Goal: Navigation & Orientation: Find specific page/section

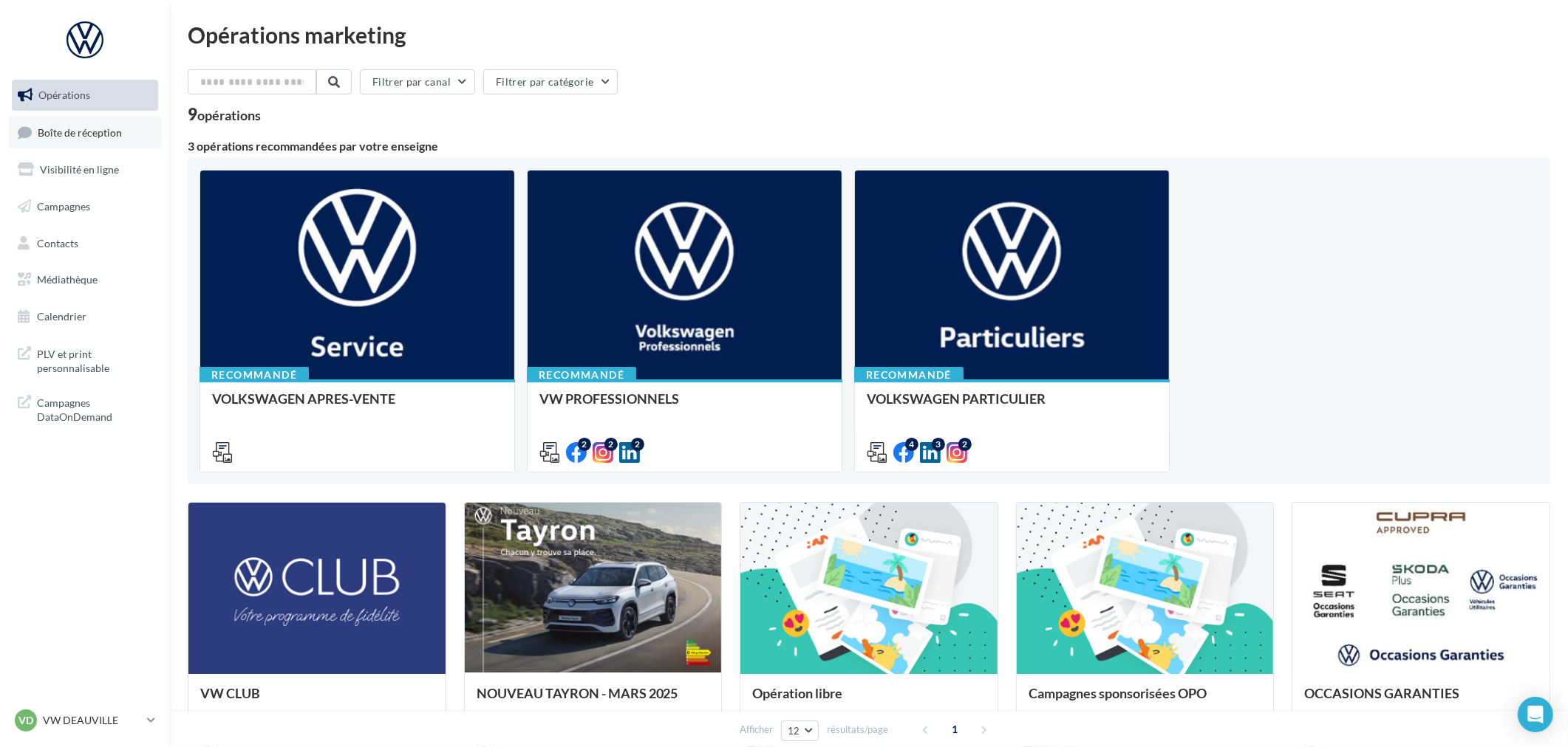
click at [99, 126] on span "Boîte de réception" at bounding box center [80, 132] width 84 height 13
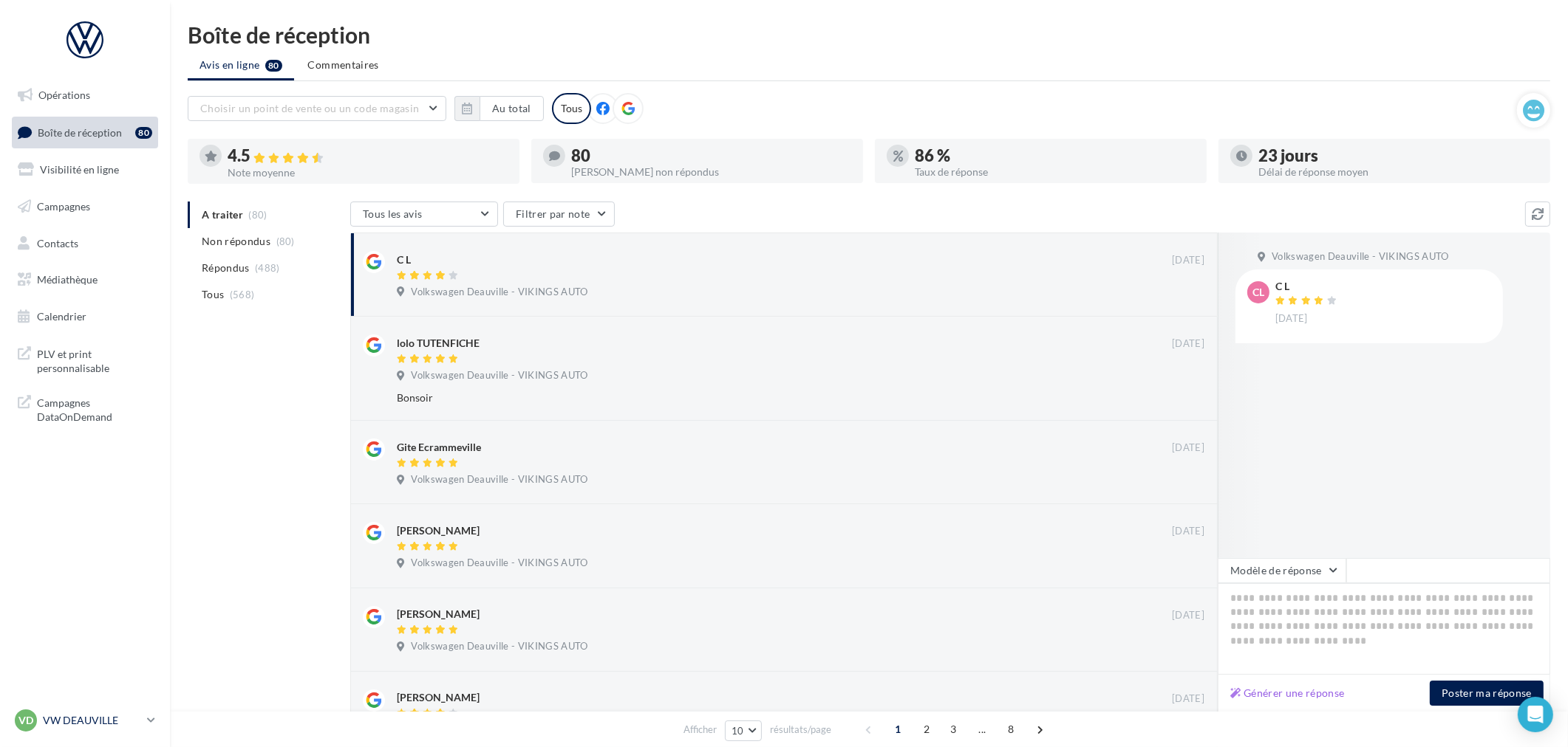
click at [104, 719] on p "VW DEAUVILLE" at bounding box center [92, 721] width 98 height 15
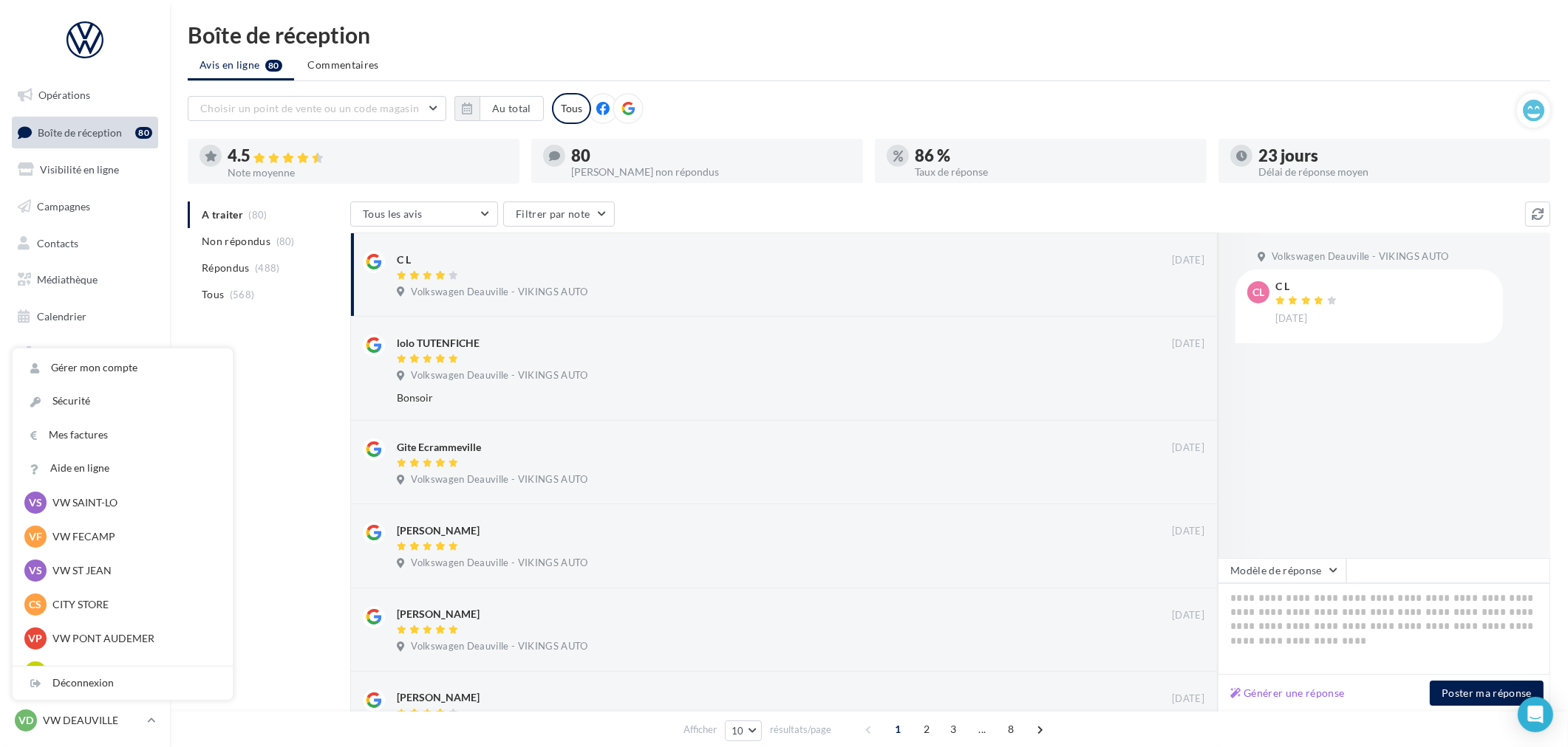
scroll to position [164, 0]
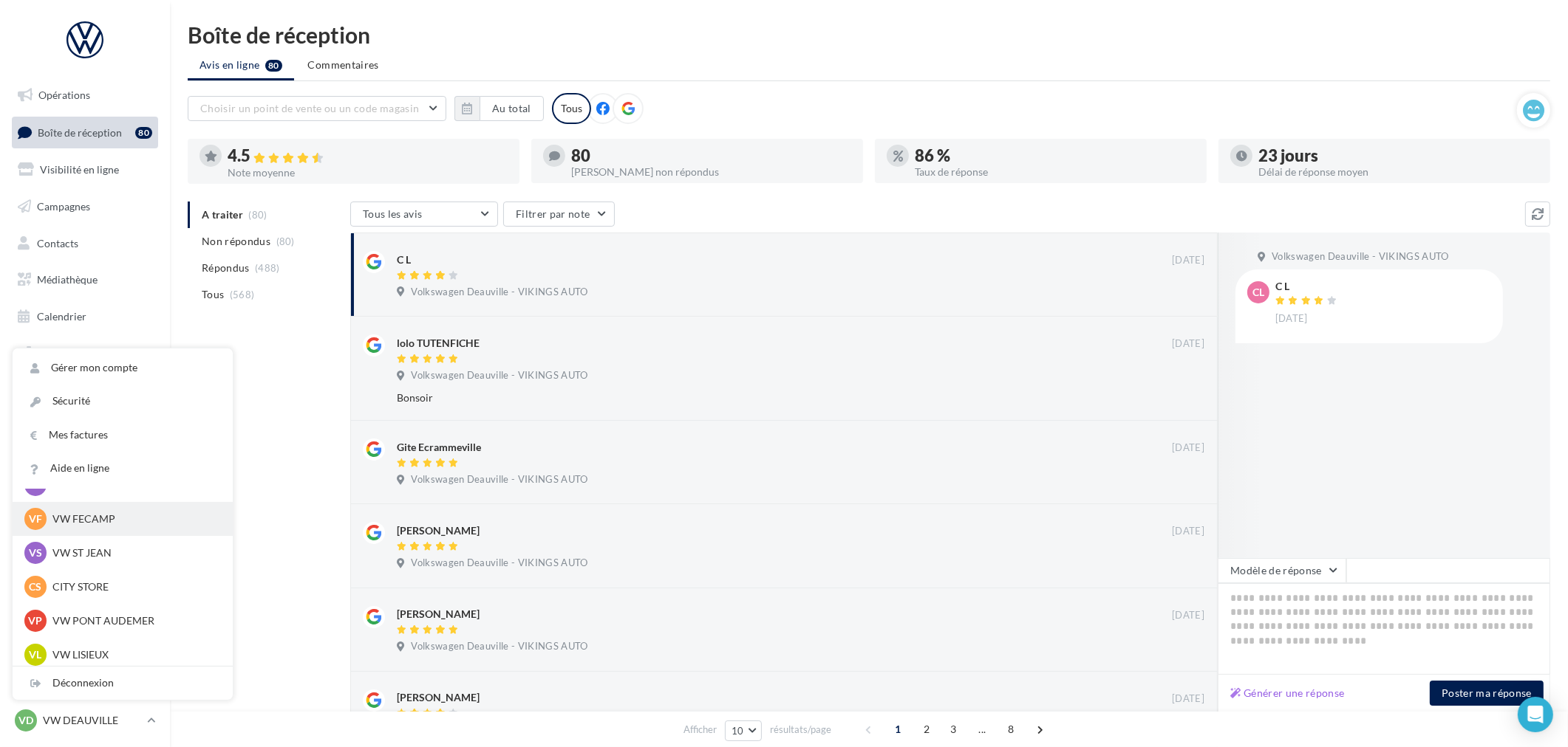
click at [110, 522] on p "VW FECAMP" at bounding box center [133, 519] width 162 height 15
